Goal: Task Accomplishment & Management: Complete application form

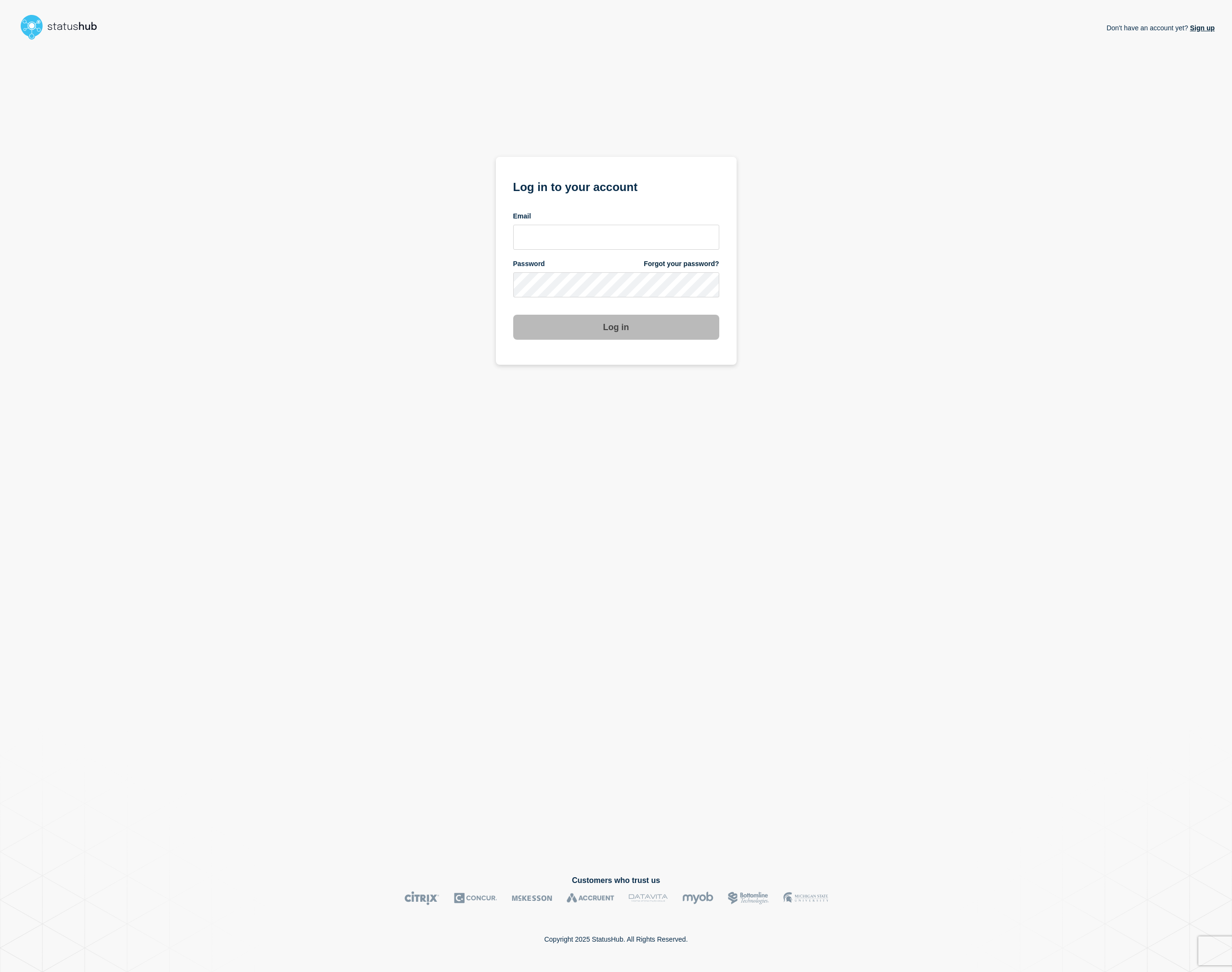
type input "[EMAIL_ADDRESS][DOMAIN_NAME]"
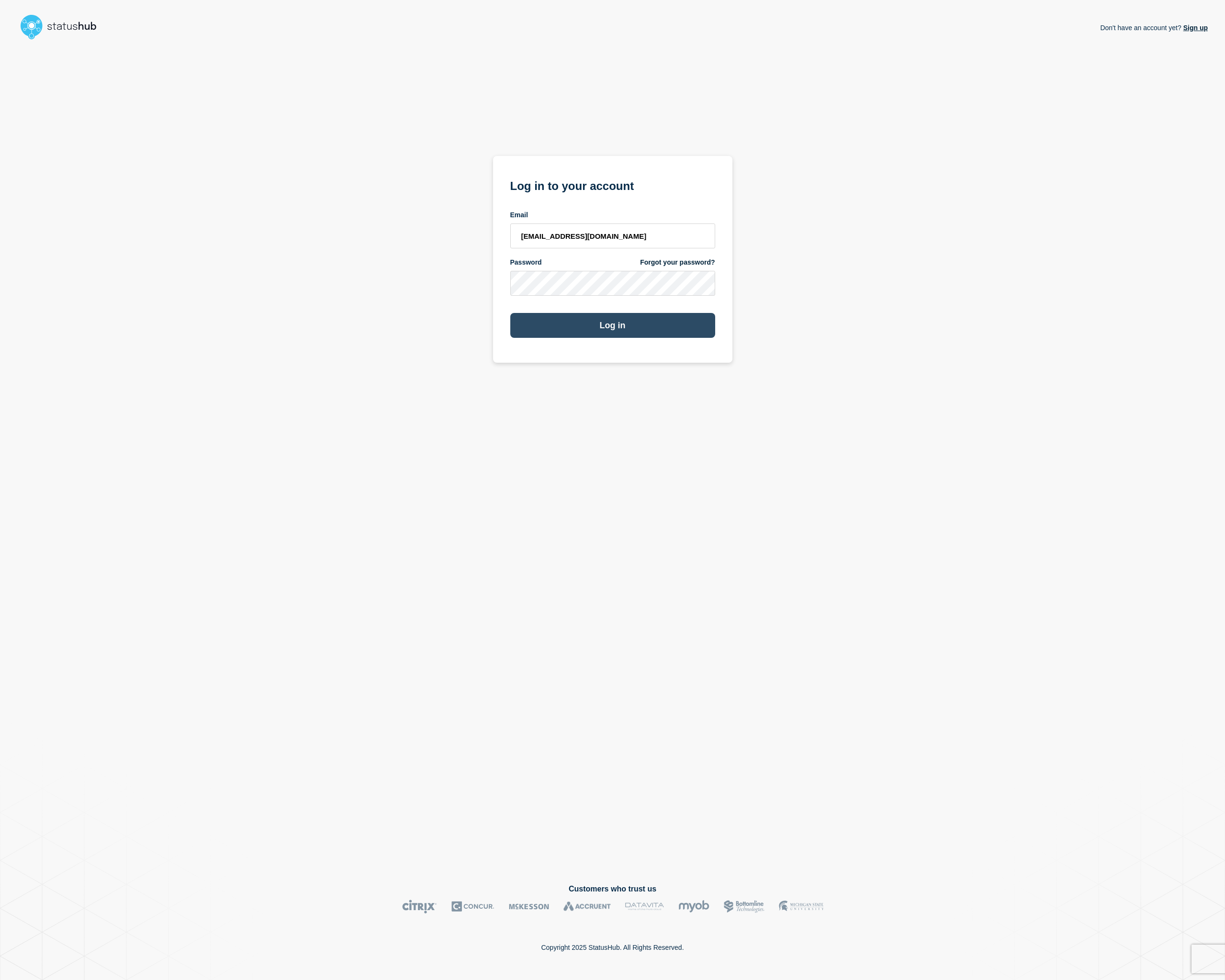
click at [586, 328] on button "Log in" at bounding box center [612, 325] width 205 height 25
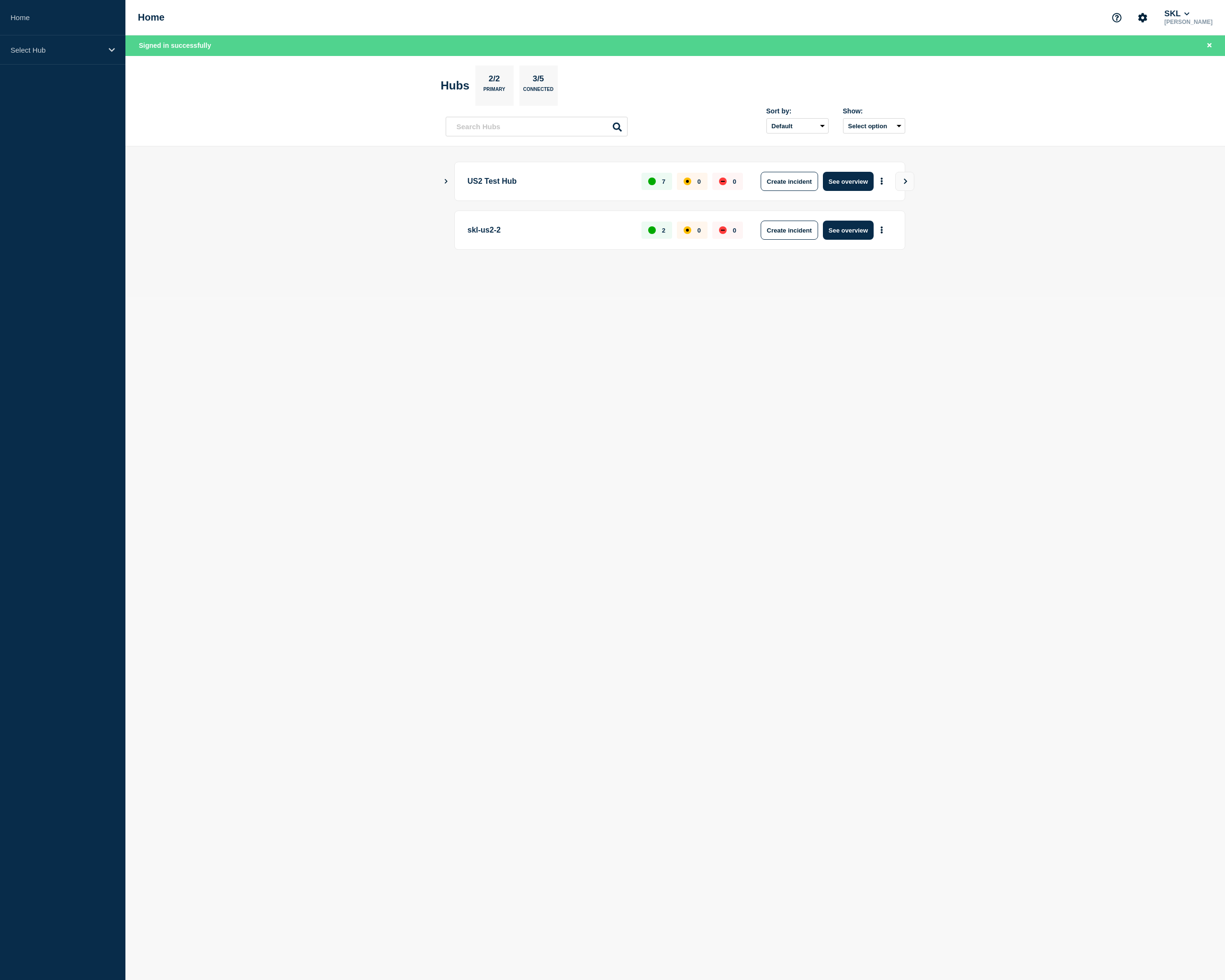
click at [730, 359] on body "Home Select Hub Home SKL [PERSON_NAME] Signed in successfully Hubs 2/2 Primary …" at bounding box center [612, 490] width 1225 height 980
click at [840, 181] on button "See overview" at bounding box center [848, 181] width 51 height 19
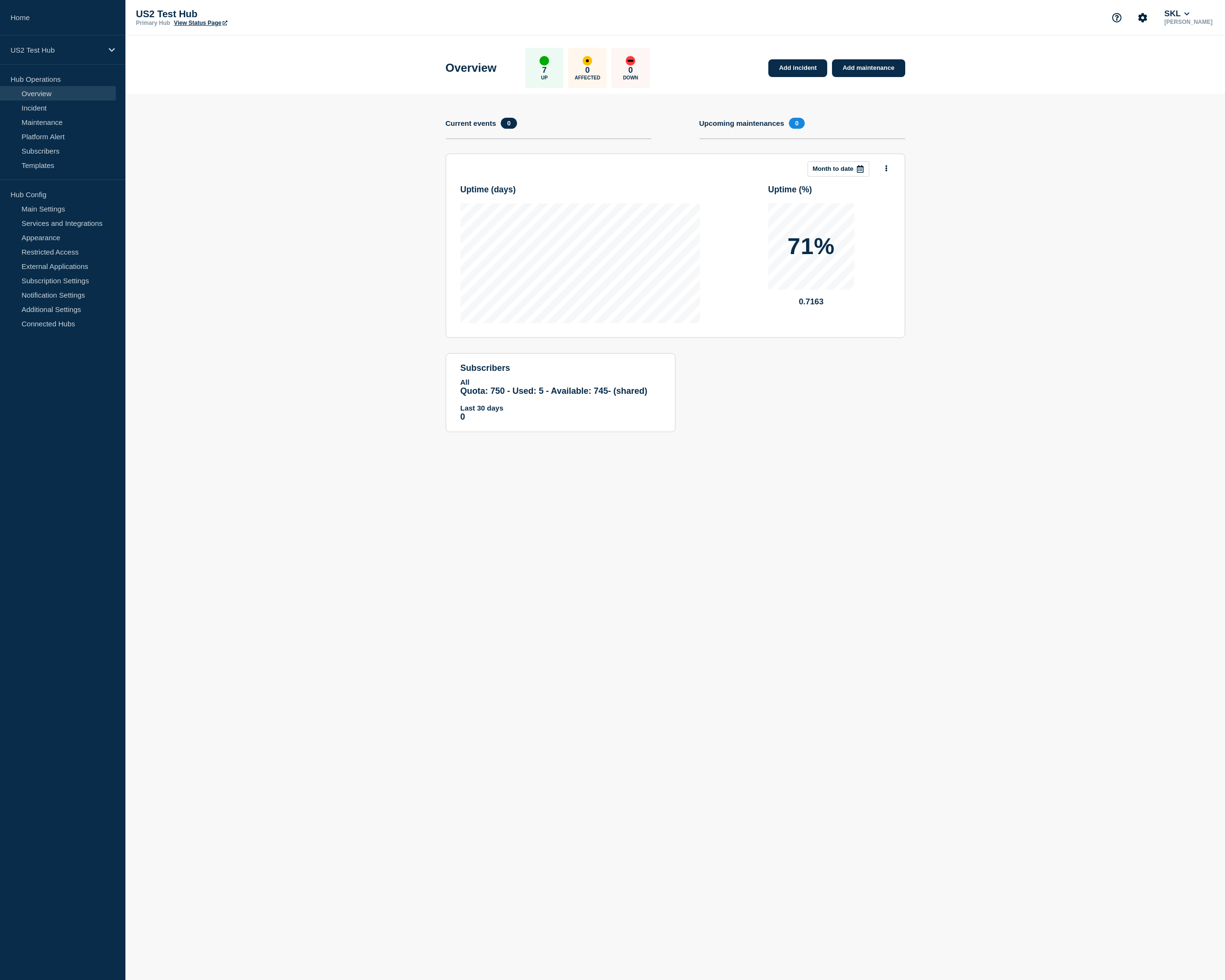
click at [982, 388] on section "Add incident Add maintenance Current events 0 Upcoming maintenances 0 This mont…" at bounding box center [675, 270] width 1100 height 353
click at [56, 219] on link "Services and Integrations" at bounding box center [58, 223] width 116 height 14
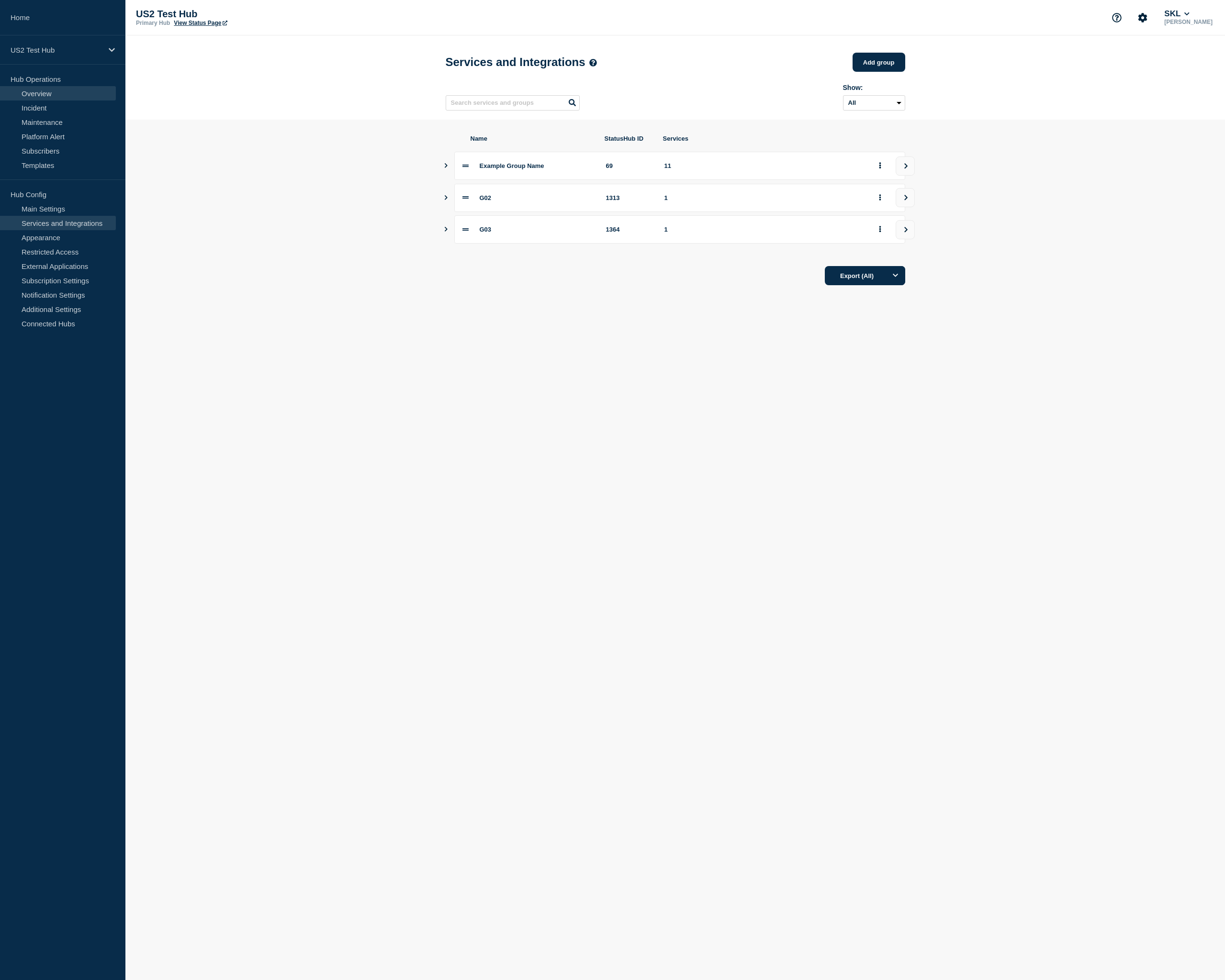
click at [36, 97] on link "Overview" at bounding box center [58, 93] width 116 height 14
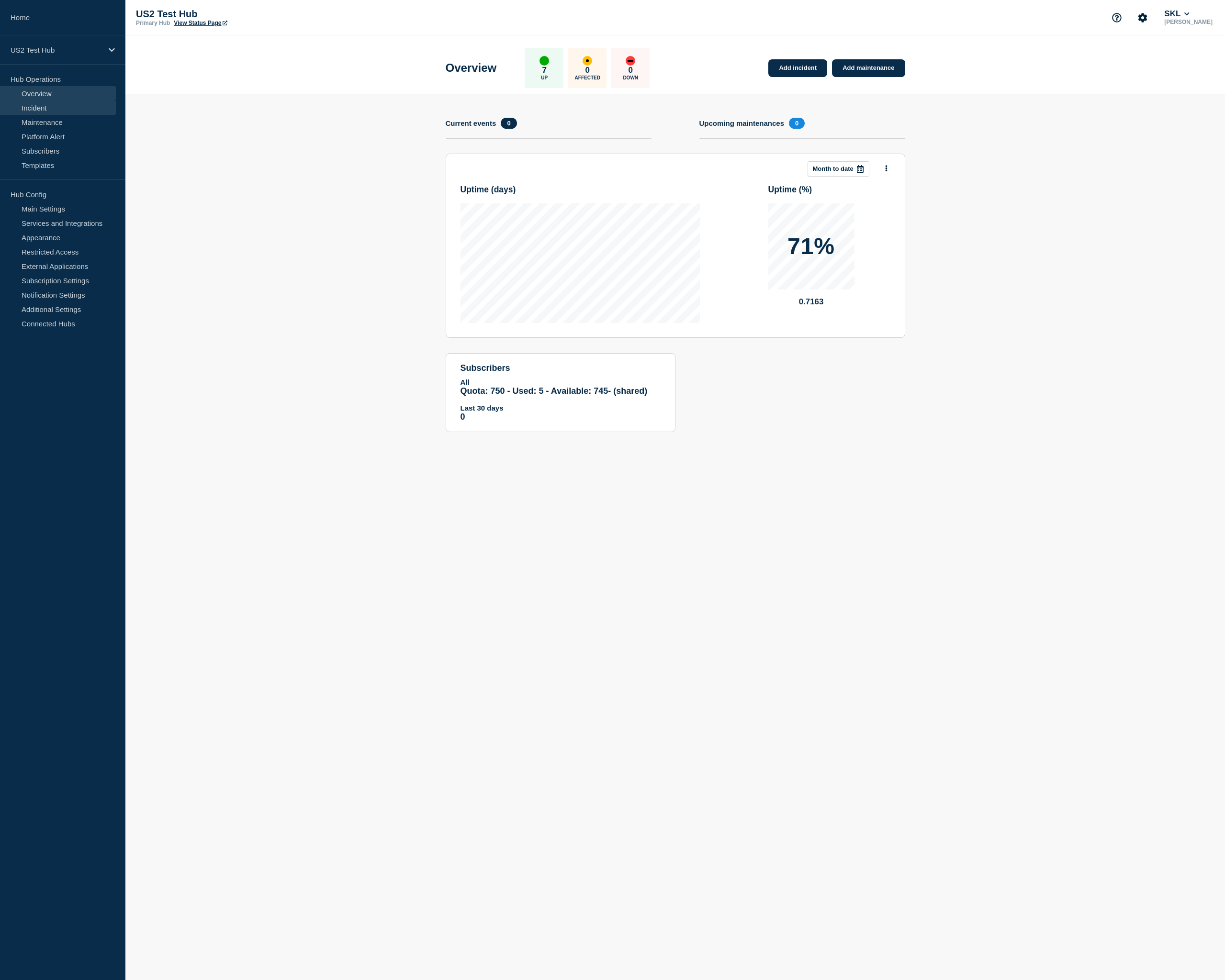
click at [38, 109] on link "Incident" at bounding box center [58, 107] width 116 height 14
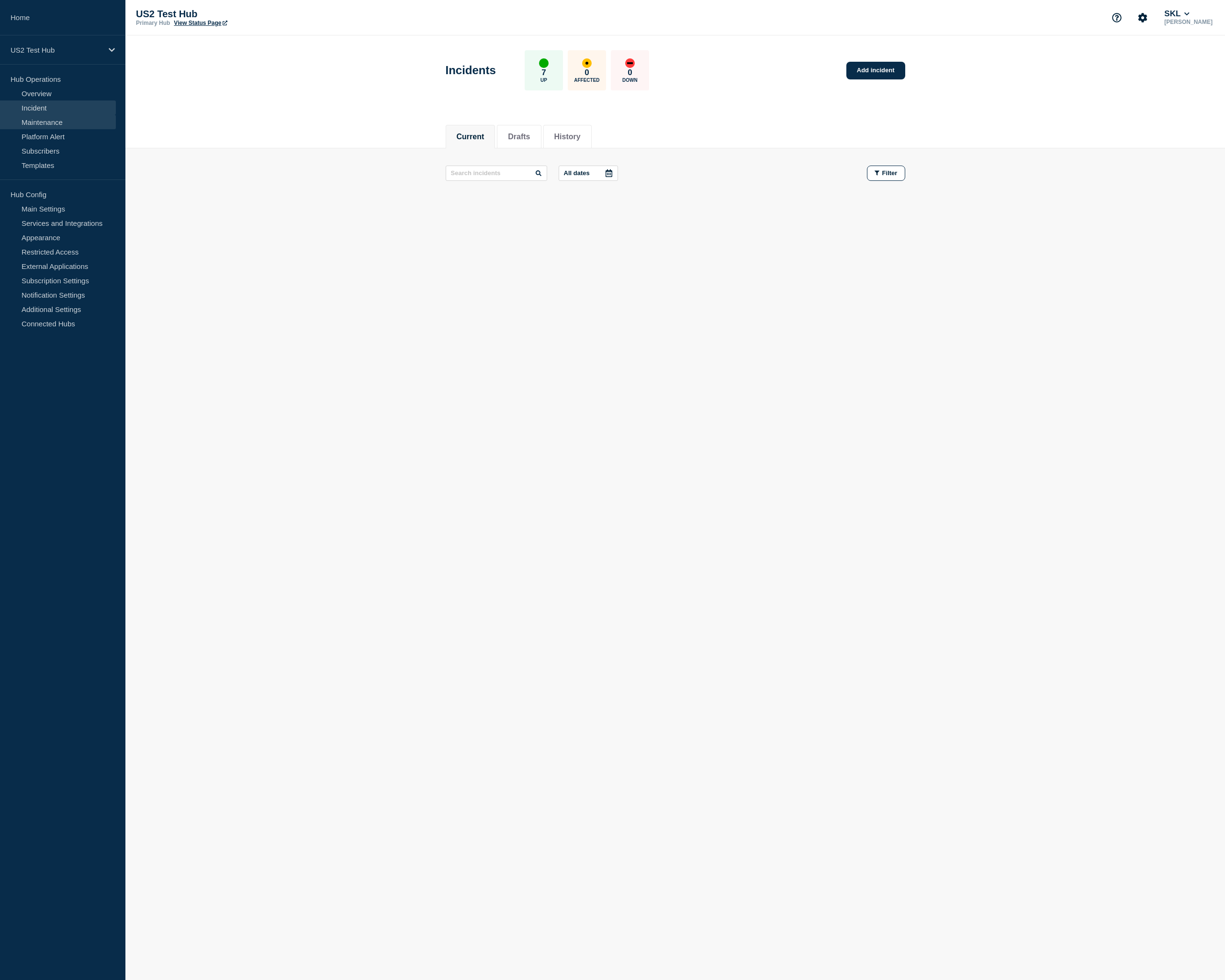
click at [46, 123] on link "Maintenance" at bounding box center [58, 122] width 116 height 14
click at [48, 112] on link "Incident" at bounding box center [58, 107] width 116 height 14
click at [54, 94] on link "Overview" at bounding box center [58, 93] width 116 height 14
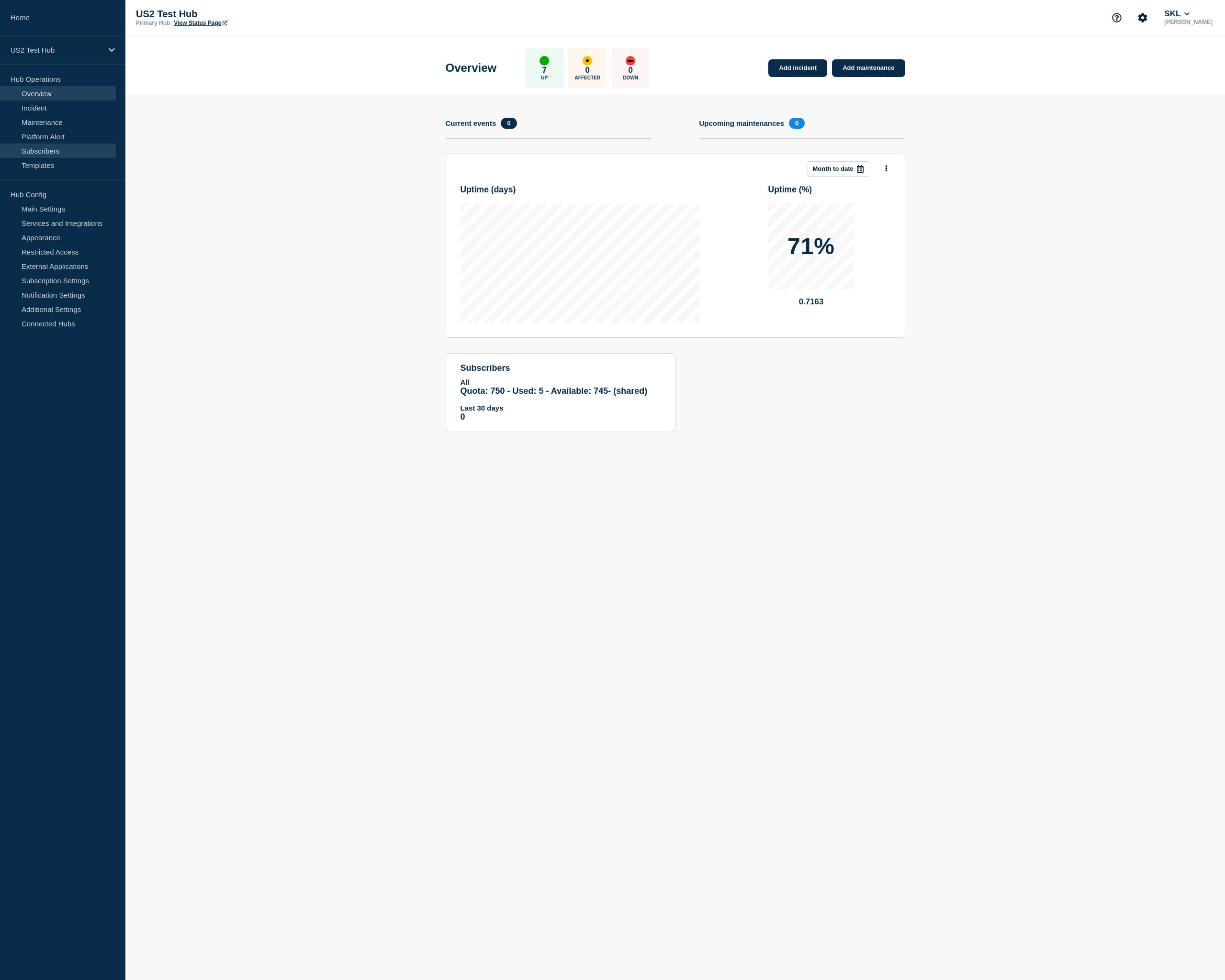
click at [58, 148] on link "Subscribers" at bounding box center [58, 150] width 116 height 14
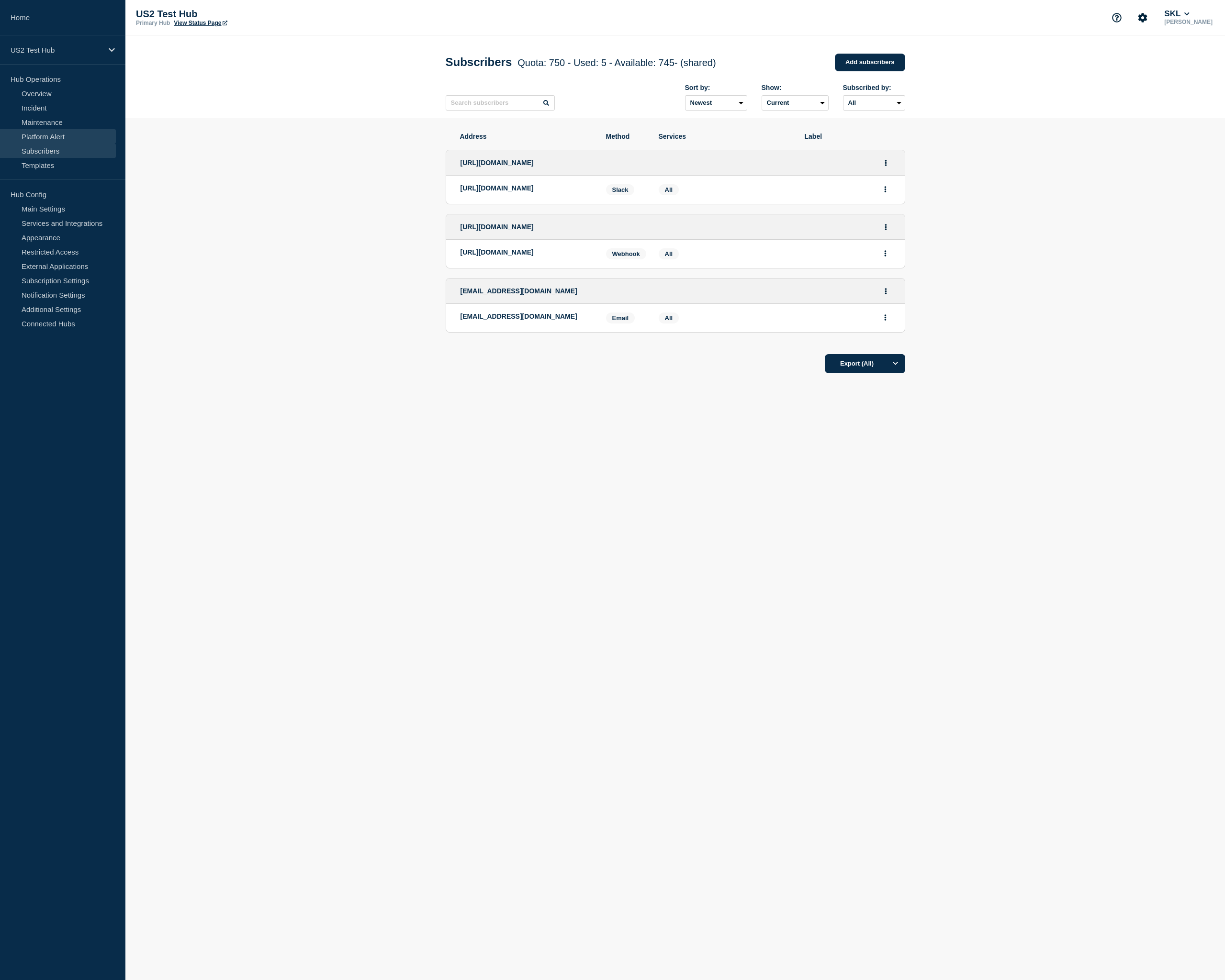
click at [60, 135] on link "Platform Alert" at bounding box center [58, 136] width 116 height 14
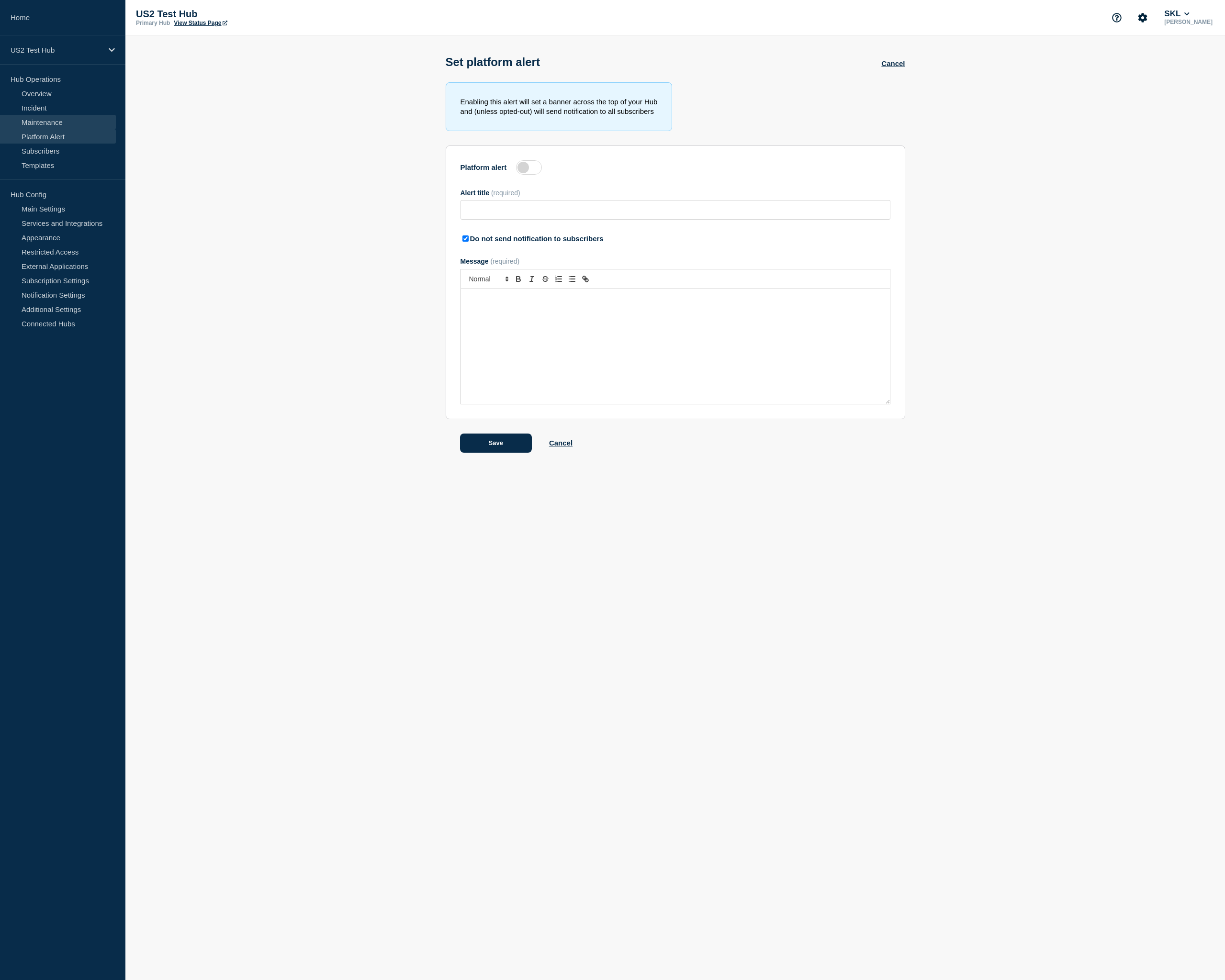
type input "Test - 2025-09-04 - A"
checkbox input "true"
click at [57, 123] on link "Maintenance" at bounding box center [58, 122] width 116 height 14
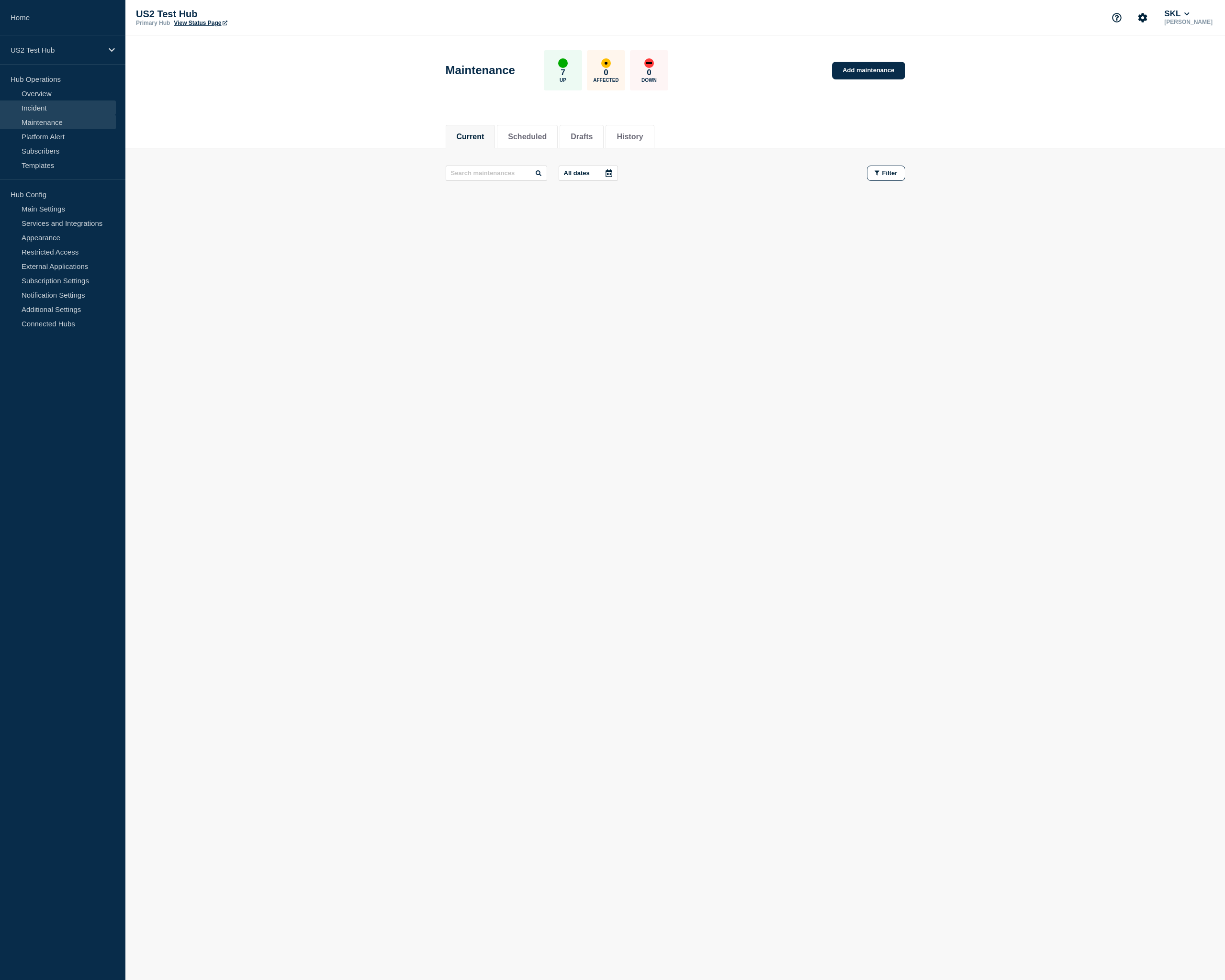
click at [52, 109] on link "Incident" at bounding box center [58, 107] width 116 height 14
click at [41, 116] on link "Maintenance" at bounding box center [58, 122] width 116 height 14
click at [522, 133] on button "Scheduled" at bounding box center [527, 137] width 39 height 8
click at [577, 139] on button "Drafts" at bounding box center [582, 137] width 22 height 8
click at [640, 139] on button "History" at bounding box center [630, 137] width 26 height 8
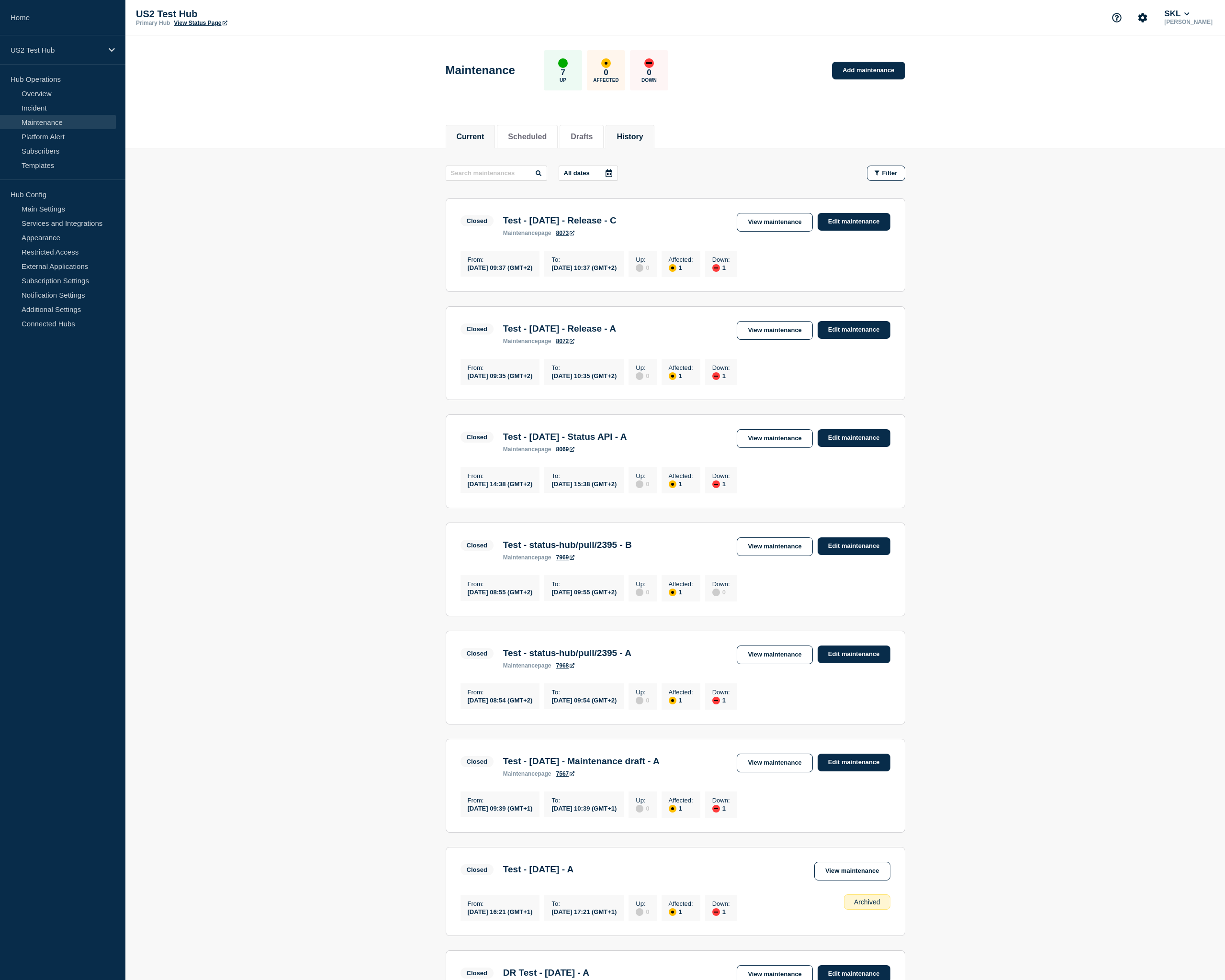
click at [483, 134] on button "Current" at bounding box center [471, 137] width 28 height 8
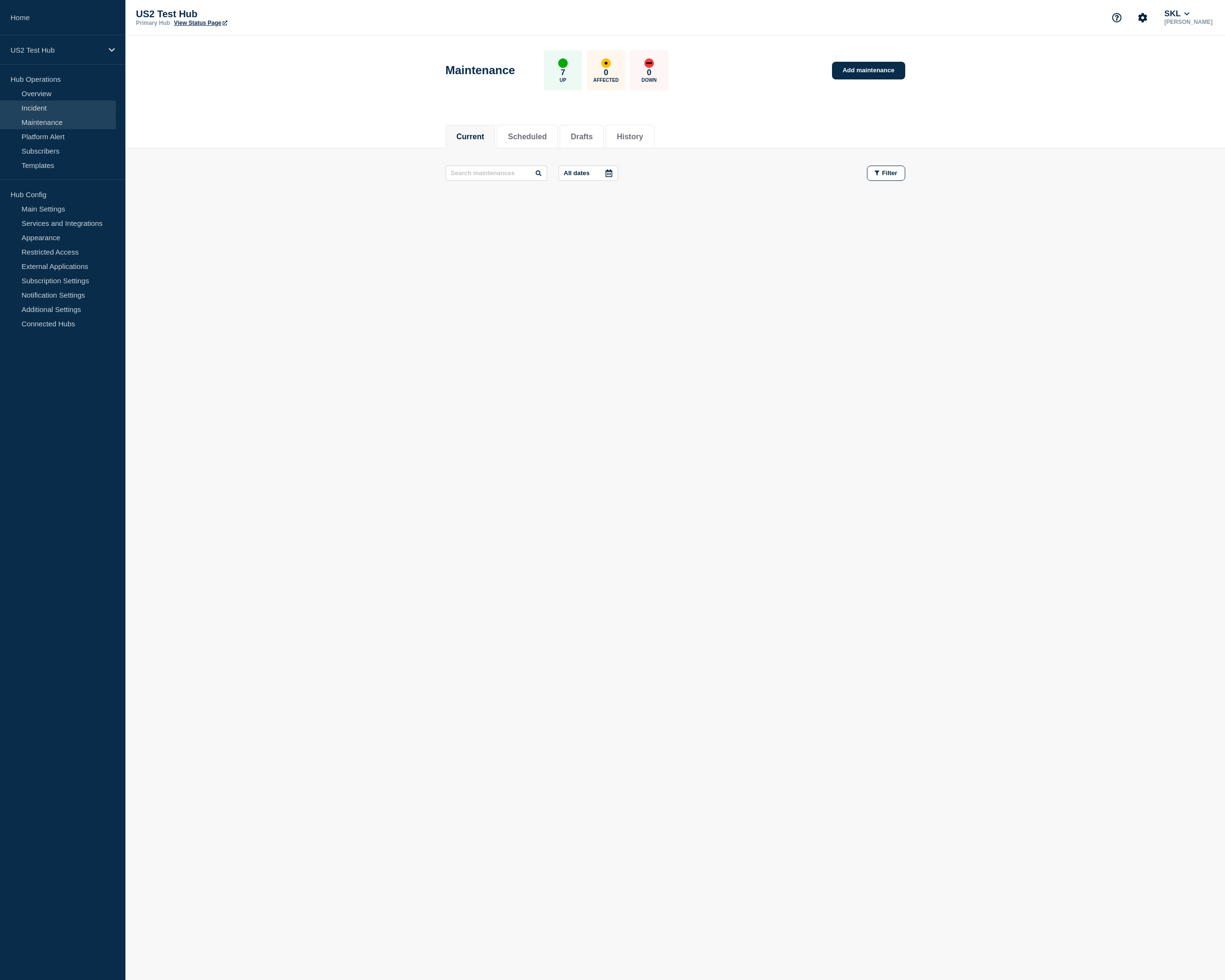
click at [71, 109] on link "Incident" at bounding box center [58, 107] width 116 height 14
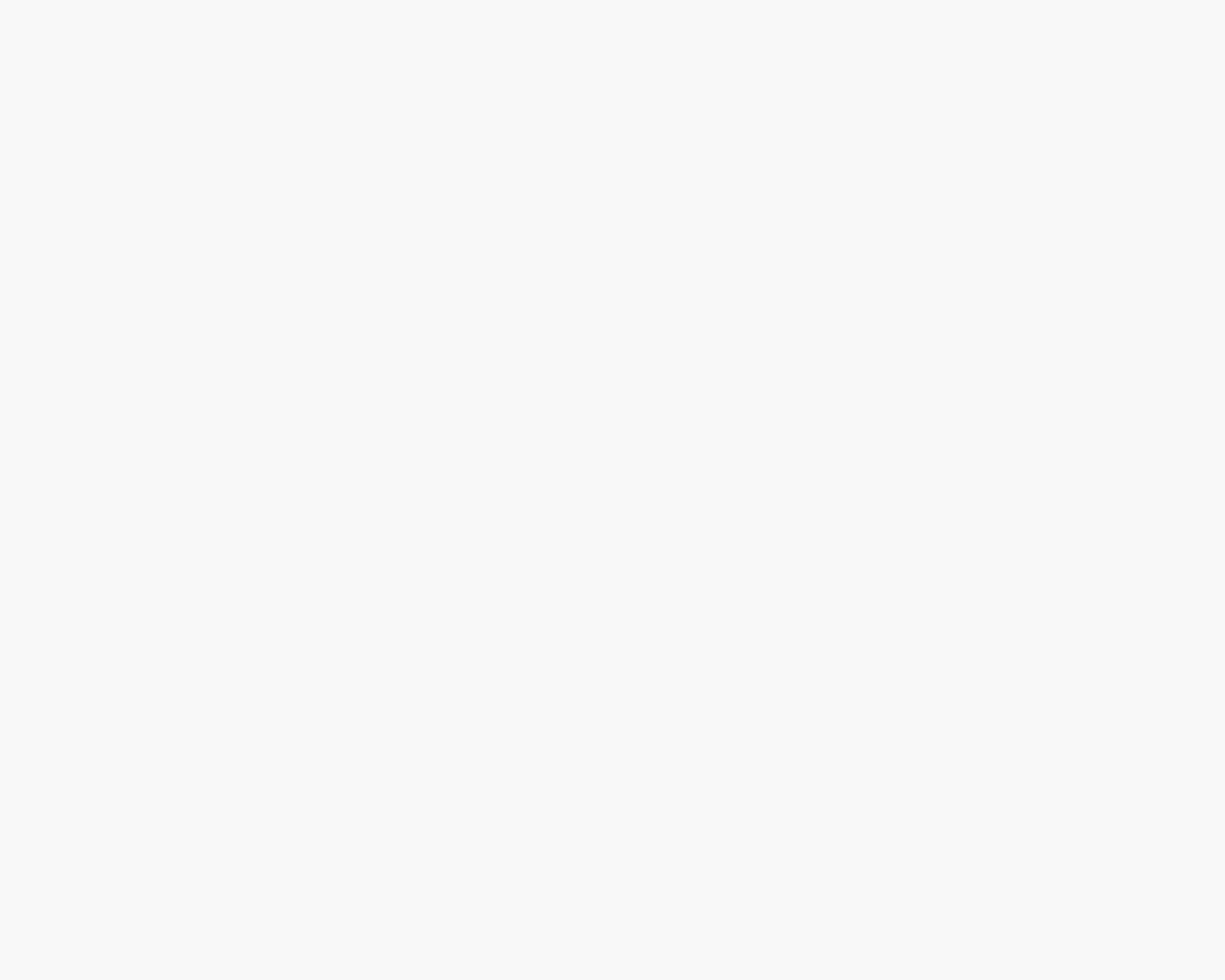
click at [950, 56] on body at bounding box center [612, 490] width 1225 height 980
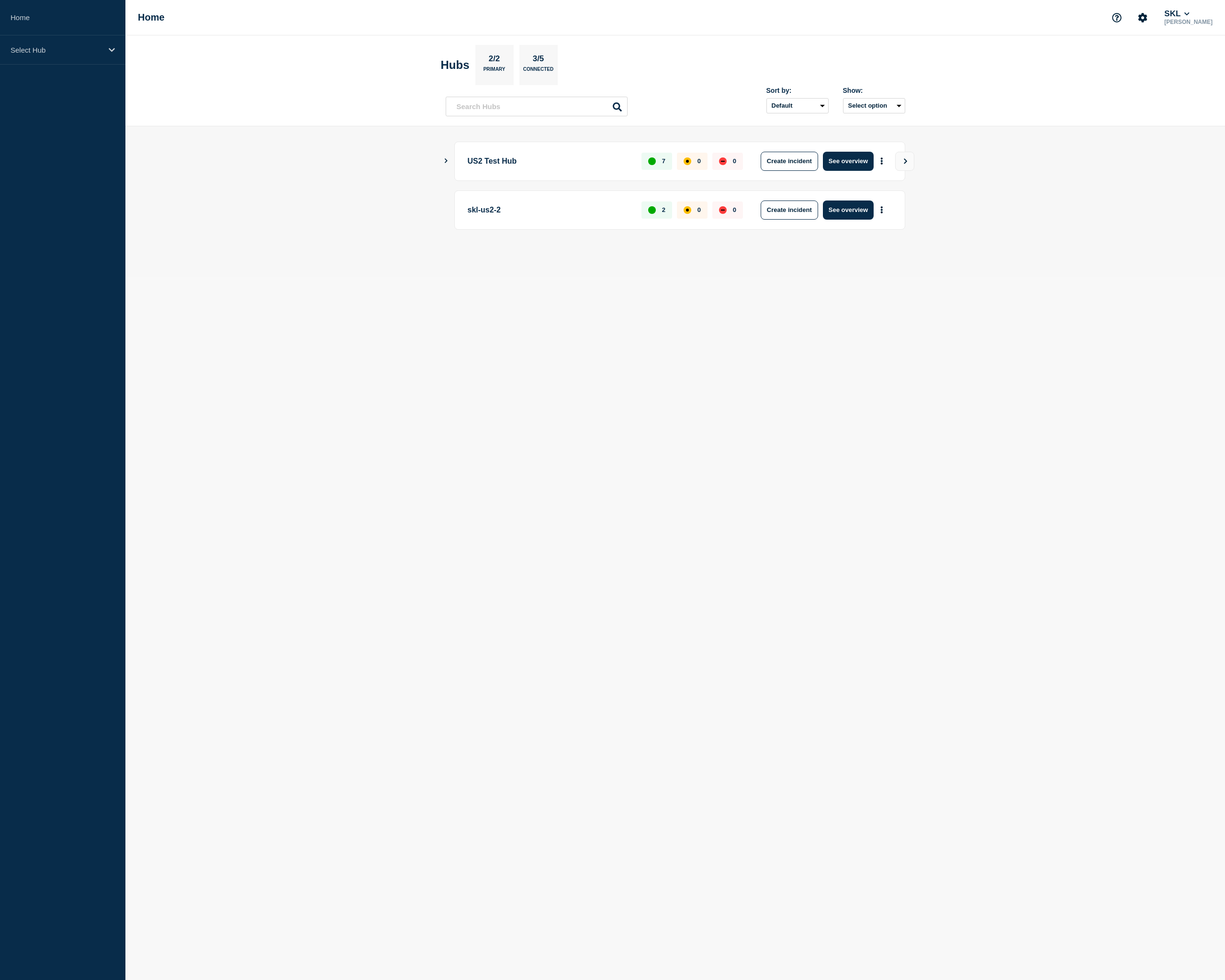
click at [686, 222] on div "skl-us2-2 2 0 0 Create incident See overview" at bounding box center [680, 210] width 451 height 39
click at [840, 164] on button "See overview" at bounding box center [848, 161] width 51 height 19
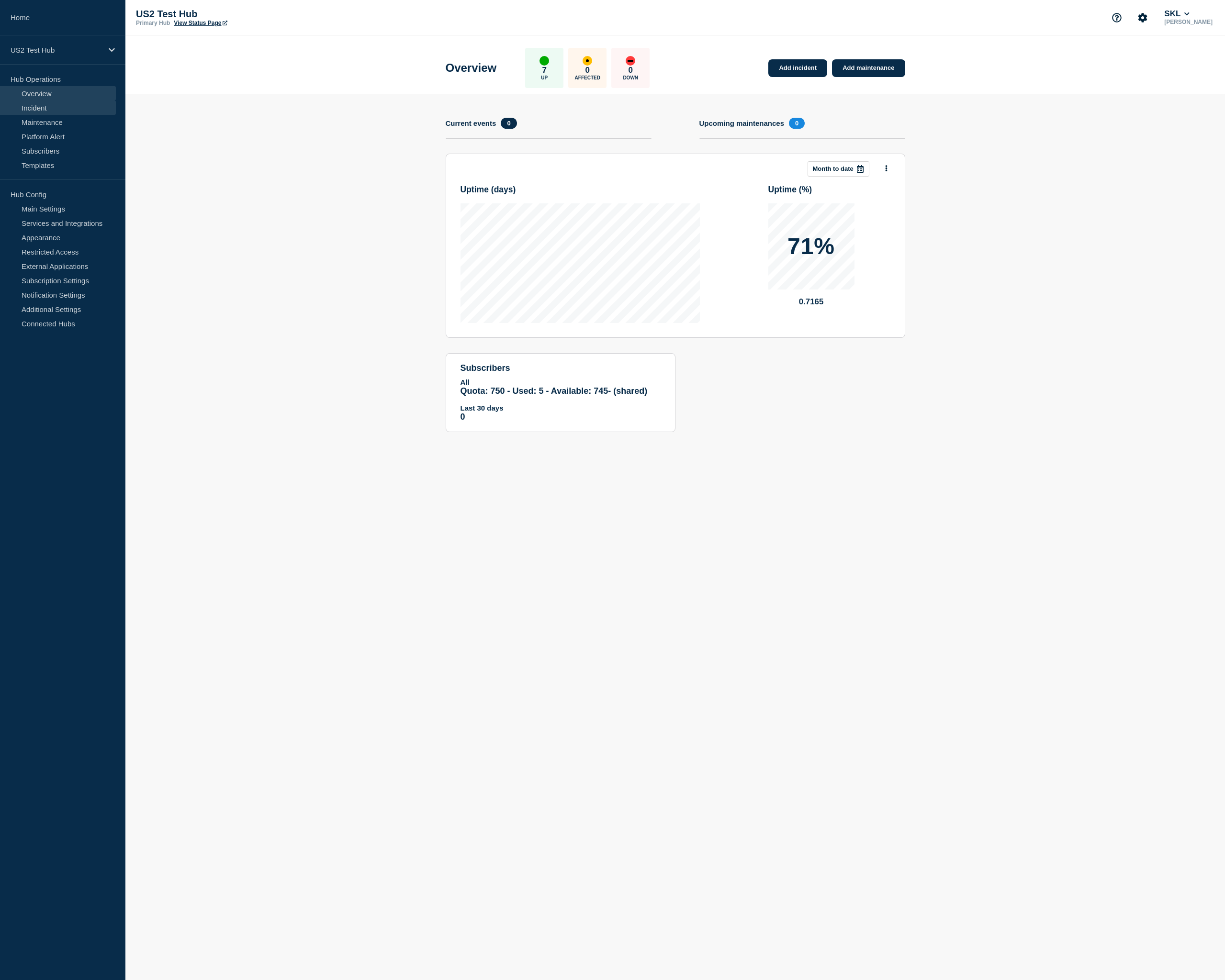
click at [76, 112] on link "Incident" at bounding box center [58, 107] width 116 height 14
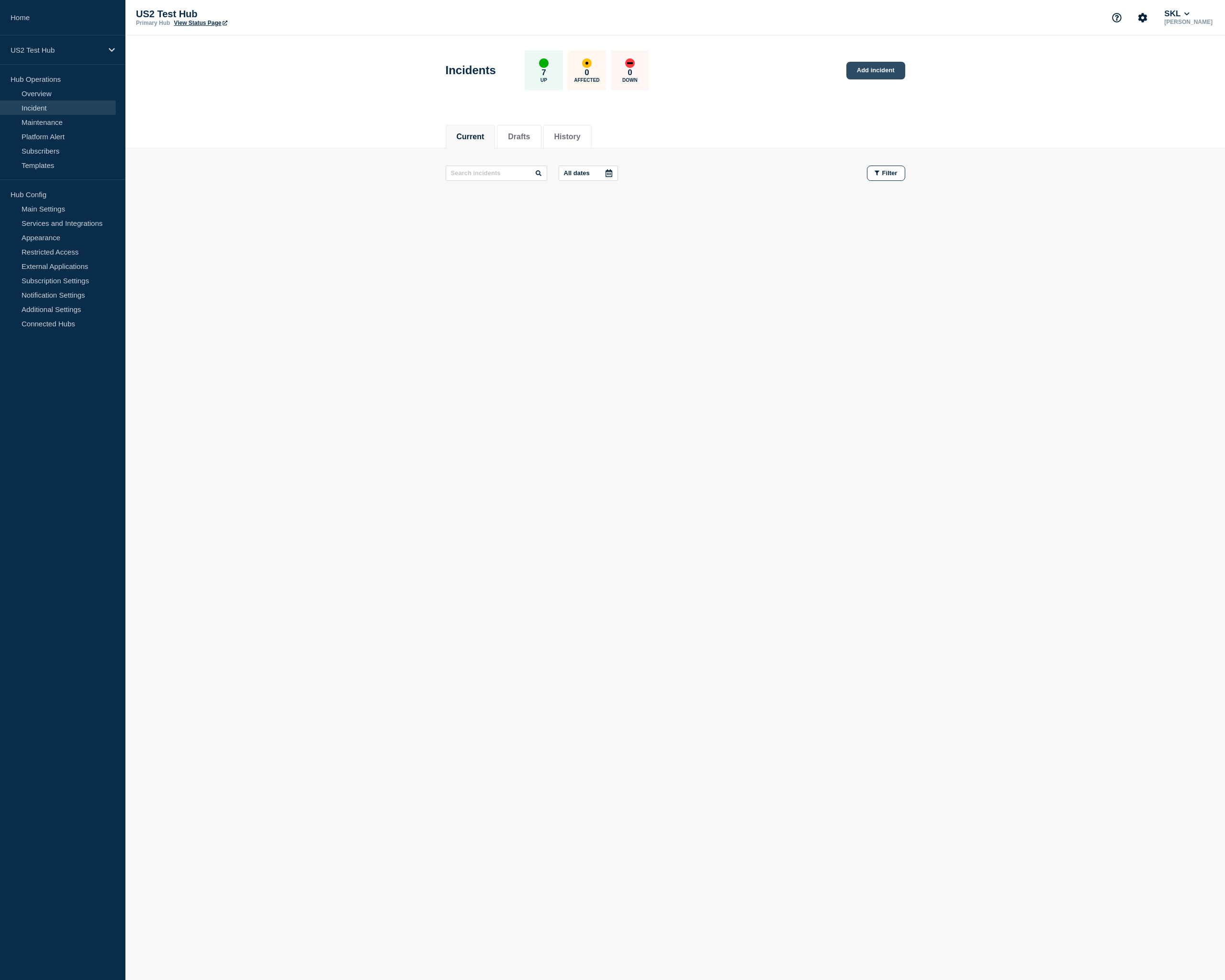
click at [860, 65] on link "Add incident" at bounding box center [876, 71] width 59 height 18
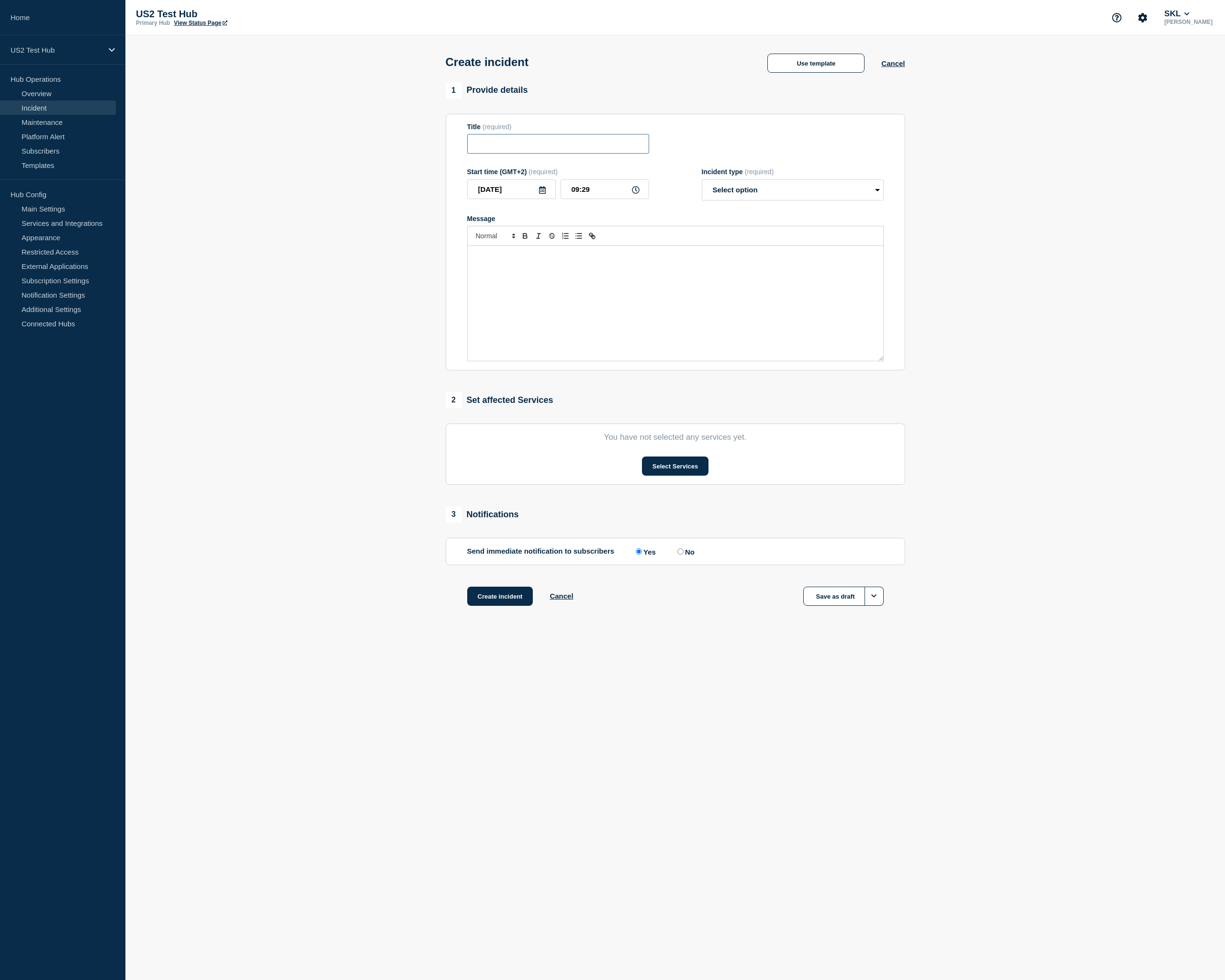
click at [557, 153] on input "Title" at bounding box center [558, 144] width 182 height 19
type input "Test - 2025-09-30 - DR Test - A"
click at [599, 302] on div "Message" at bounding box center [675, 303] width 415 height 115
select select "identified"
click option "Identified" at bounding box center [0, 0] width 0 height 0
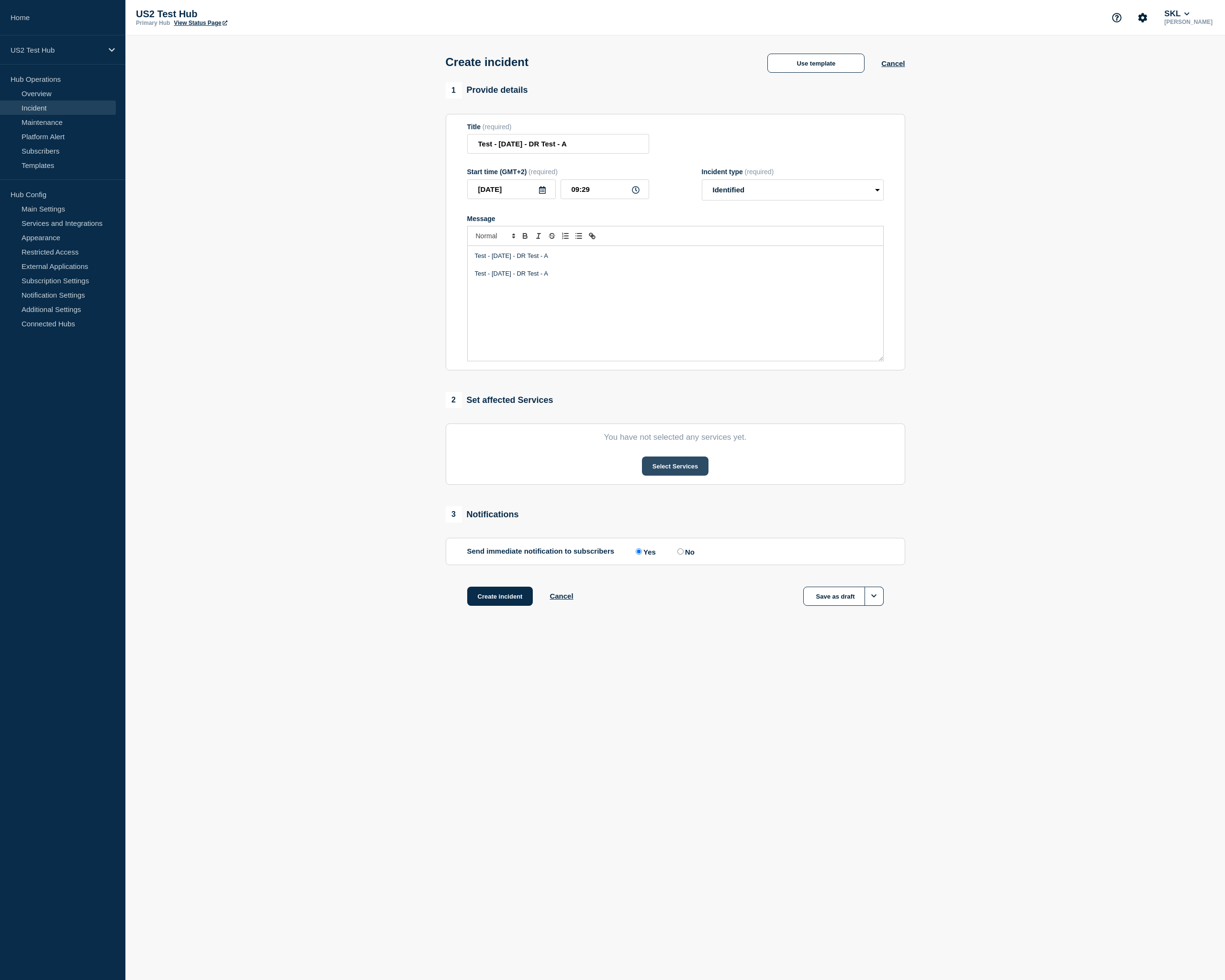
click at [671, 476] on button "Select Services" at bounding box center [675, 466] width 67 height 19
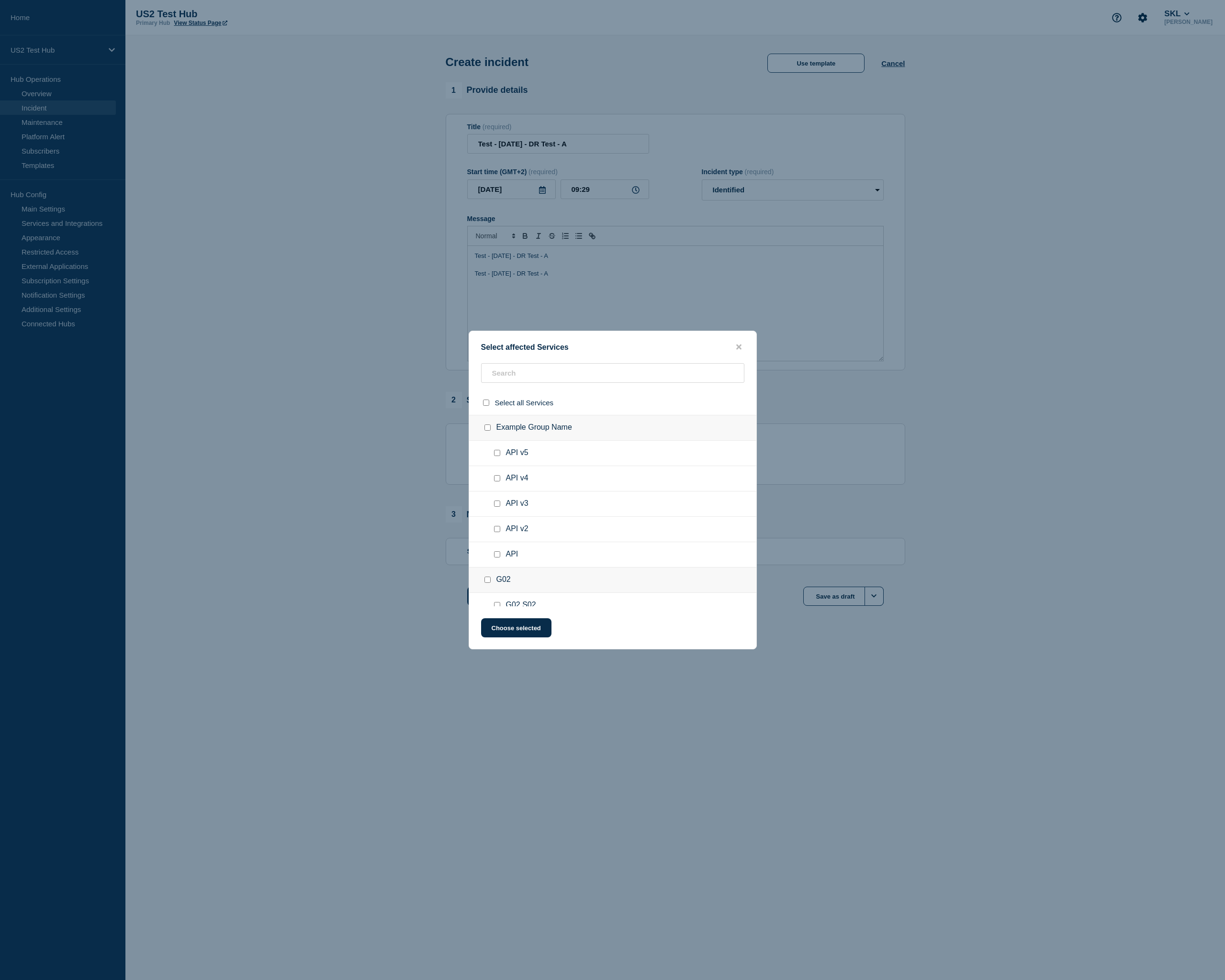
click at [498, 506] on input "API v3 checkbox" at bounding box center [497, 504] width 6 height 6
checkbox input "true"
click at [498, 480] on input "API v4 checkbox" at bounding box center [497, 478] width 6 height 6
checkbox input "true"
click at [520, 625] on button "Choose selected" at bounding box center [516, 627] width 70 height 19
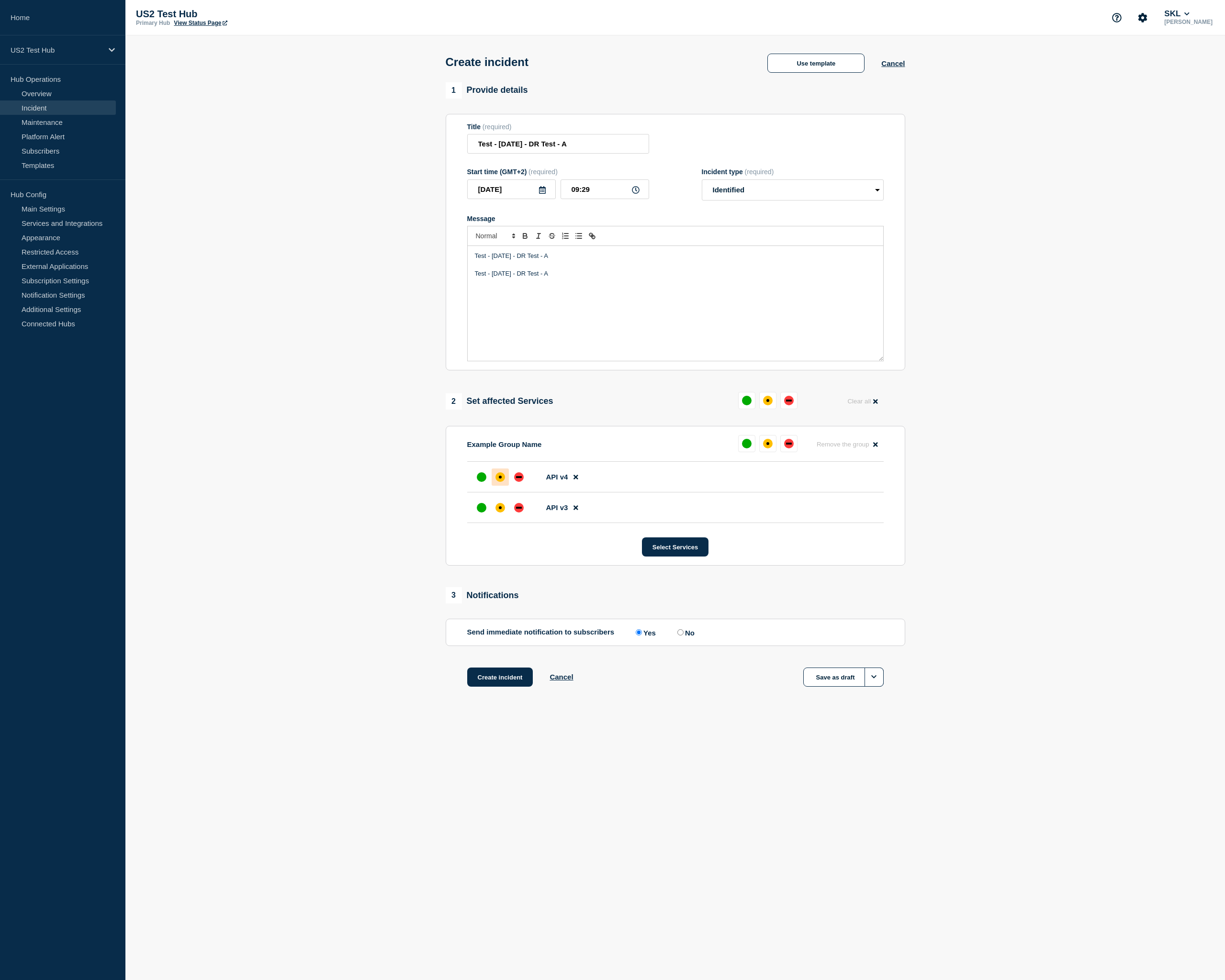
click at [505, 486] on div at bounding box center [500, 477] width 17 height 17
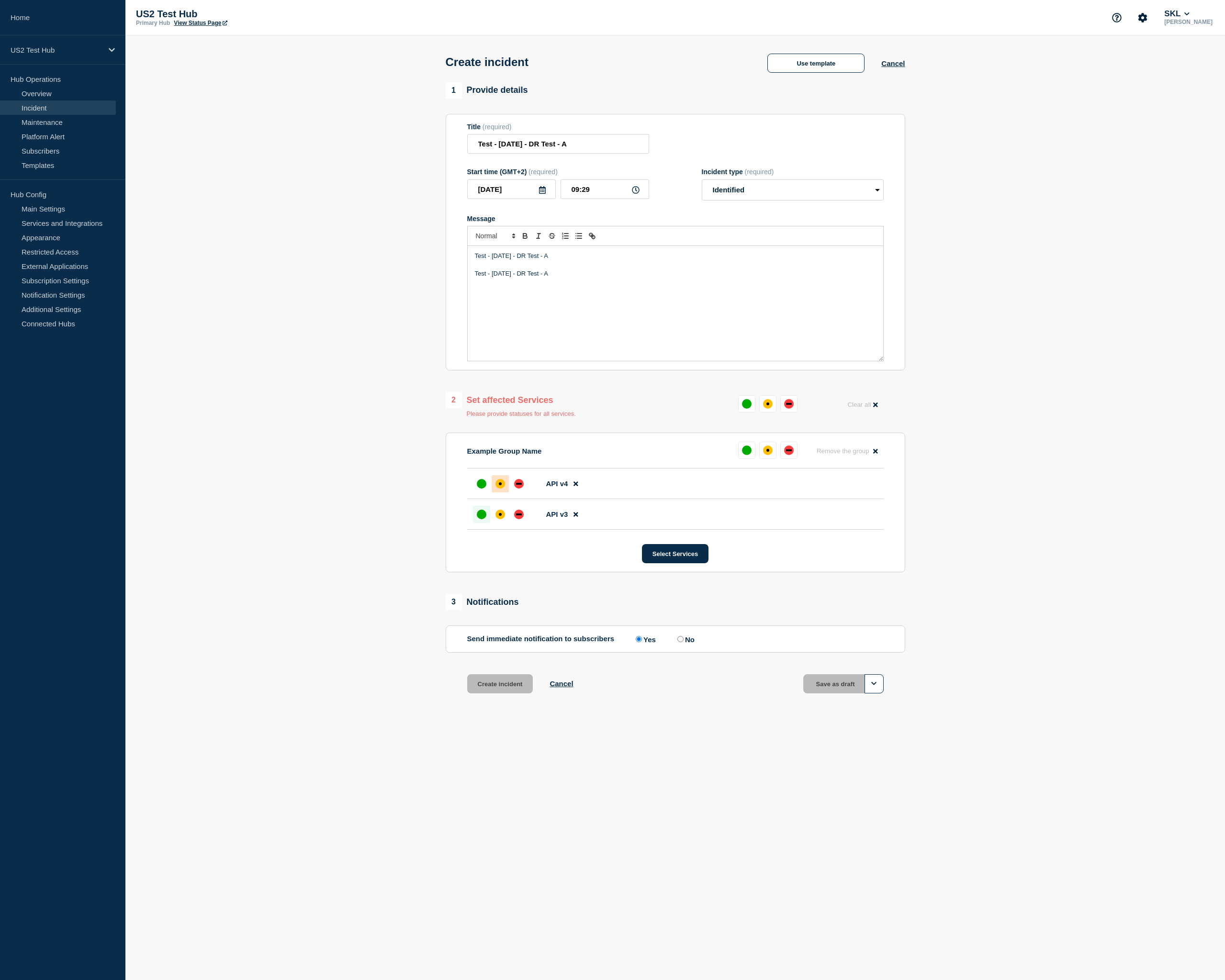
click at [484, 519] on div "up" at bounding box center [482, 514] width 9 height 9
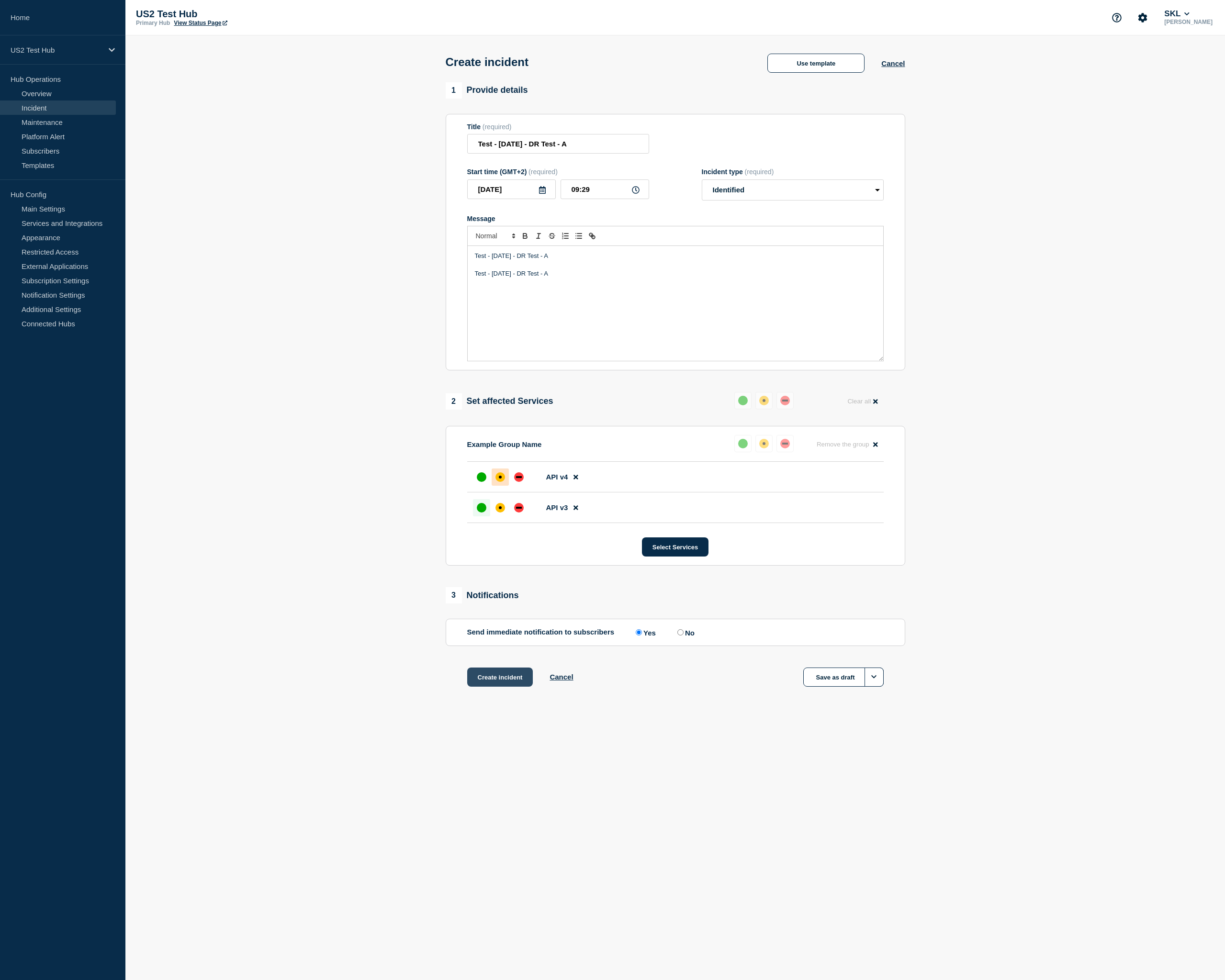
click at [516, 687] on button "Create incident" at bounding box center [500, 677] width 66 height 19
